Goal: Information Seeking & Learning: Learn about a topic

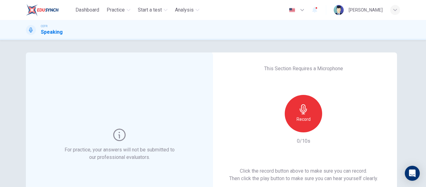
scroll to position [31, 0]
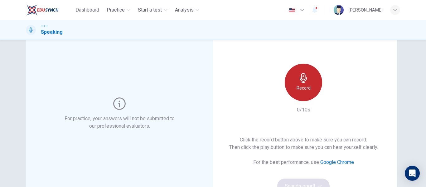
click at [298, 83] on div "Record" at bounding box center [303, 82] width 37 height 37
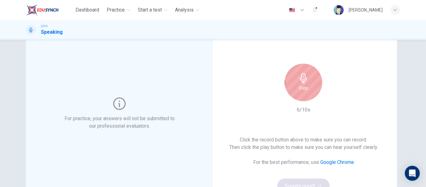
click at [307, 88] on div "Stop" at bounding box center [303, 82] width 37 height 37
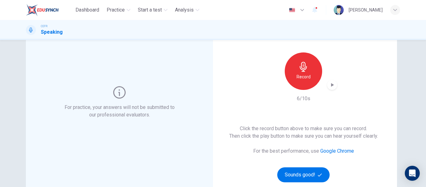
scroll to position [62, 0]
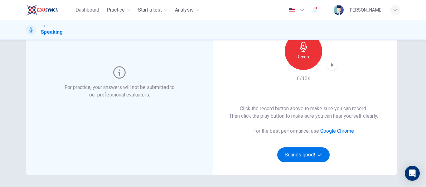
click at [333, 66] on icon "button" at bounding box center [332, 65] width 6 height 6
click at [303, 54] on h6 "Record" at bounding box center [304, 56] width 14 height 7
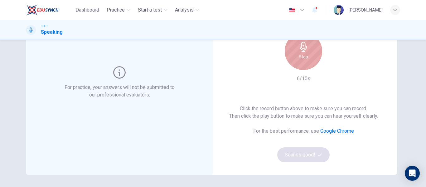
click at [303, 54] on h6 "Stop" at bounding box center [303, 56] width 9 height 7
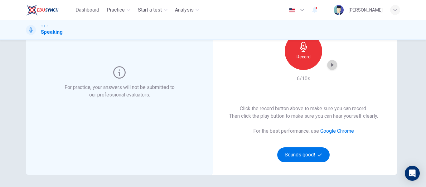
click at [329, 63] on icon "button" at bounding box center [332, 65] width 6 height 6
click at [309, 150] on button "Sounds good!" at bounding box center [303, 154] width 52 height 15
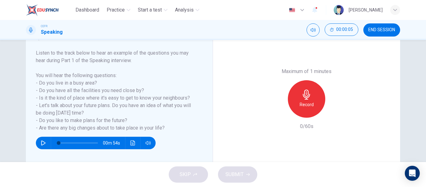
scroll to position [94, 0]
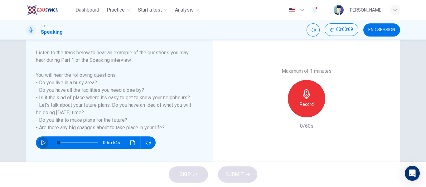
click at [45, 143] on button "button" at bounding box center [43, 142] width 10 height 12
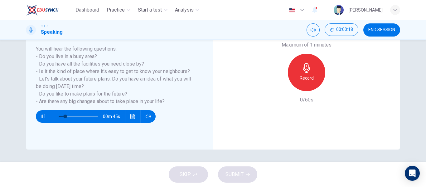
scroll to position [89, 0]
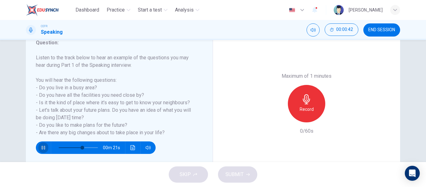
click at [44, 145] on icon "button" at bounding box center [43, 147] width 5 height 5
click at [42, 147] on icon "button" at bounding box center [43, 147] width 4 height 5
click at [42, 147] on icon "button" at bounding box center [43, 147] width 5 height 5
click at [42, 147] on icon "button" at bounding box center [43, 147] width 4 height 5
type input "0"
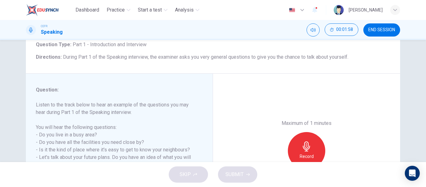
scroll to position [94, 0]
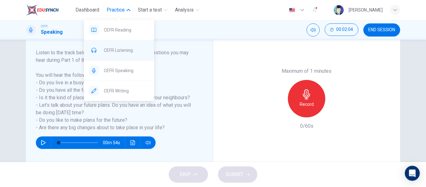
click at [125, 51] on span "CEFR Listening" at bounding box center [126, 49] width 45 height 7
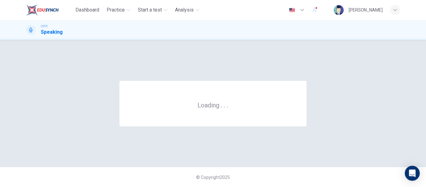
scroll to position [0, 0]
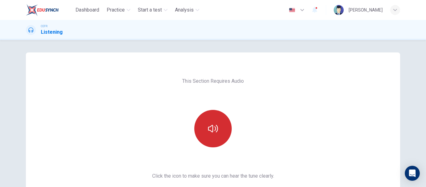
click at [218, 130] on button "button" at bounding box center [212, 128] width 37 height 37
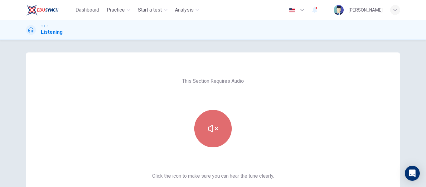
click at [216, 130] on icon "button" at bounding box center [213, 128] width 10 height 10
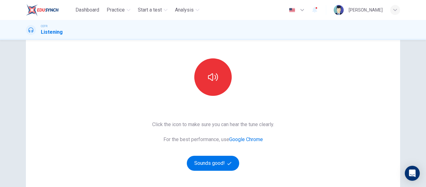
scroll to position [62, 0]
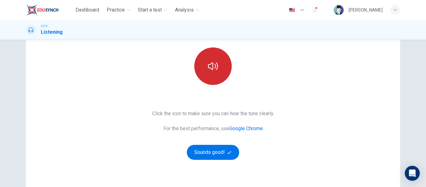
click at [208, 63] on icon "button" at bounding box center [213, 66] width 10 height 10
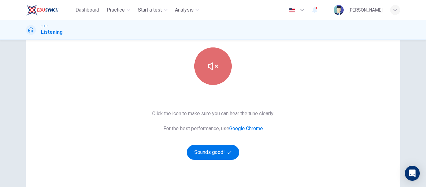
click at [206, 63] on button "button" at bounding box center [212, 65] width 37 height 37
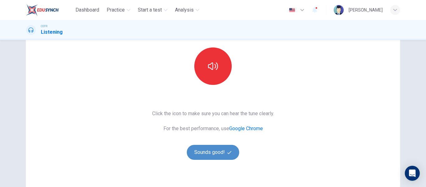
click at [217, 156] on button "Sounds good!" at bounding box center [213, 152] width 52 height 15
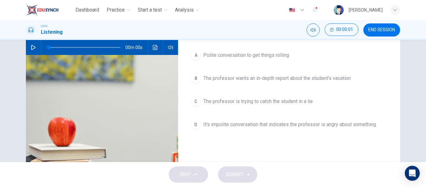
scroll to position [0, 0]
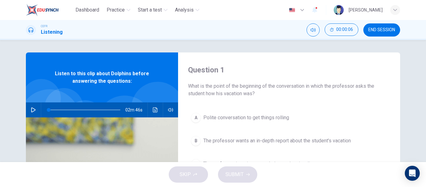
click at [37, 109] on div "02m 46s" at bounding box center [102, 109] width 152 height 15
click at [31, 109] on icon "button" at bounding box center [33, 109] width 5 height 5
click at [32, 107] on button "button" at bounding box center [33, 109] width 10 height 15
click at [31, 108] on icon "button" at bounding box center [33, 109] width 5 height 5
drag, startPoint x: 50, startPoint y: 109, endPoint x: 42, endPoint y: 109, distance: 7.5
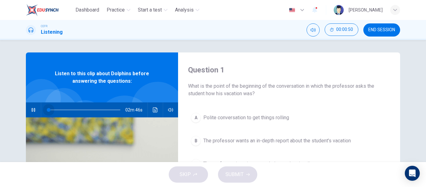
click at [47, 109] on span at bounding box center [49, 110] width 4 height 4
click at [34, 111] on icon "button" at bounding box center [33, 109] width 5 height 5
click at [31, 108] on icon "button" at bounding box center [33, 109] width 4 height 5
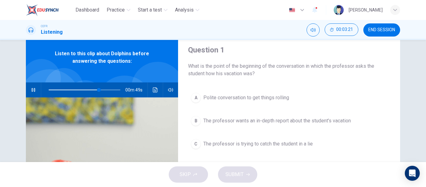
scroll to position [31, 0]
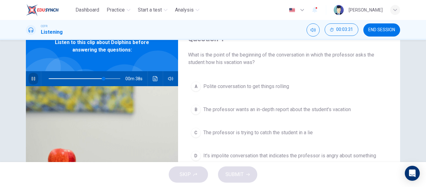
click at [33, 78] on icon "button" at bounding box center [32, 79] width 3 height 4
click at [33, 78] on icon "button" at bounding box center [33, 78] width 4 height 5
type input "0"
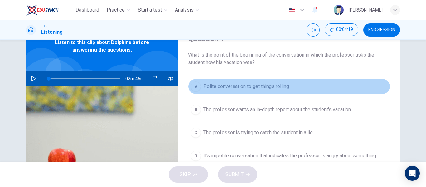
click at [195, 89] on div "A" at bounding box center [196, 86] width 10 height 10
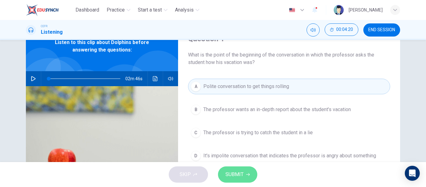
click at [254, 178] on button "SUBMIT" at bounding box center [237, 174] width 39 height 16
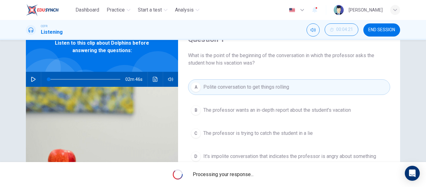
scroll to position [0, 0]
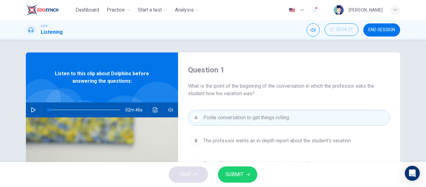
click at [236, 171] on span "SUBMIT" at bounding box center [234, 174] width 18 height 9
click at [239, 169] on button "SUBMIT" at bounding box center [237, 174] width 39 height 16
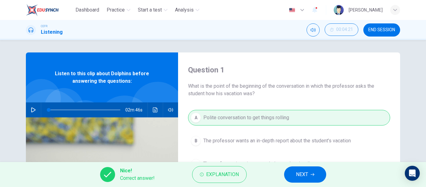
click at [317, 176] on button "NEXT" at bounding box center [305, 174] width 42 height 16
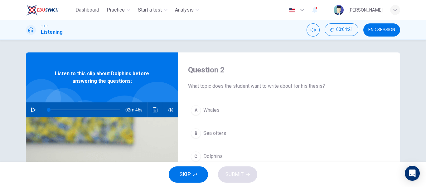
scroll to position [31, 0]
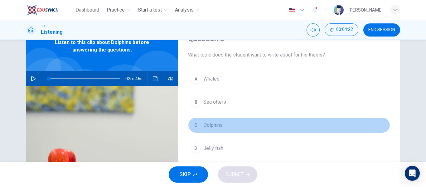
click at [219, 127] on span "Dolphins" at bounding box center [212, 124] width 19 height 7
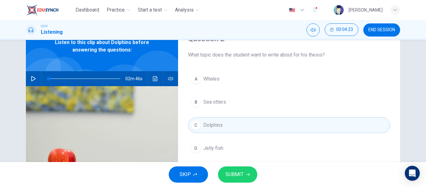
click at [247, 170] on button "SUBMIT" at bounding box center [237, 174] width 39 height 16
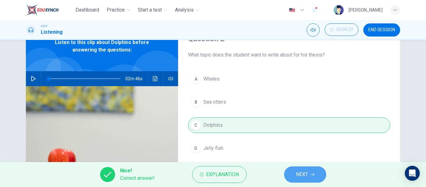
click at [292, 175] on button "NEXT" at bounding box center [305, 174] width 42 height 16
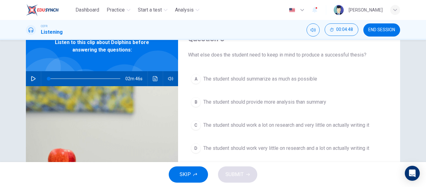
scroll to position [62, 0]
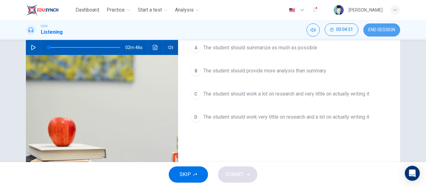
click at [388, 31] on span "END SESSION" at bounding box center [381, 29] width 27 height 5
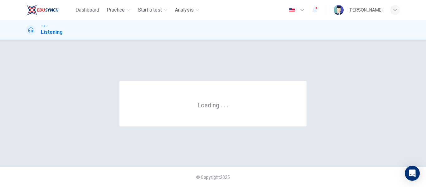
scroll to position [0, 0]
